Goal: Check status

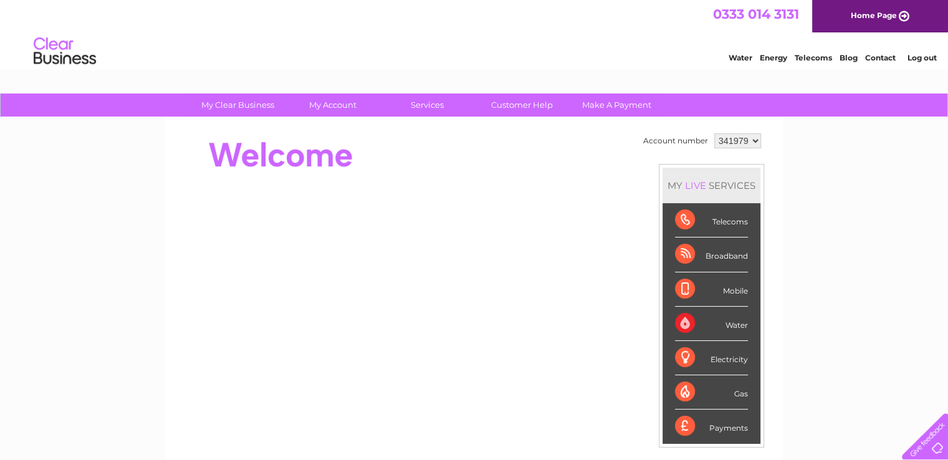
click at [753, 137] on select "341979 346931" at bounding box center [737, 140] width 47 height 15
select select "346931"
click at [714, 133] on select "341979 346931" at bounding box center [737, 140] width 47 height 15
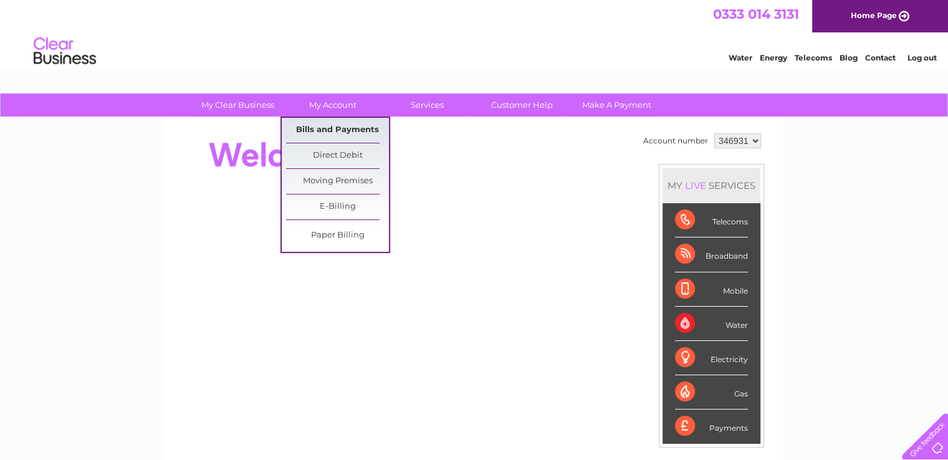
click at [332, 125] on link "Bills and Payments" at bounding box center [337, 130] width 103 height 25
